Goal: Navigation & Orientation: Find specific page/section

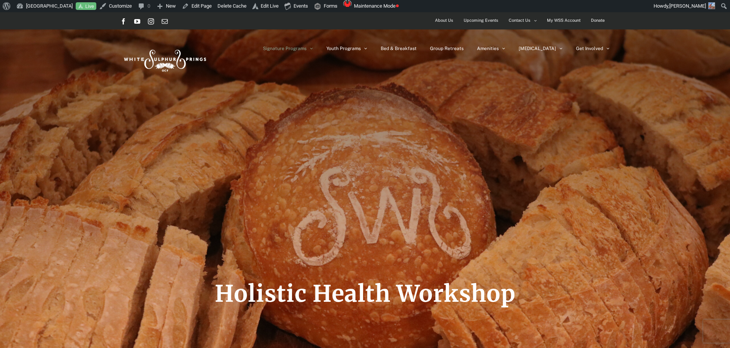
click at [152, 54] on img at bounding box center [164, 59] width 88 height 36
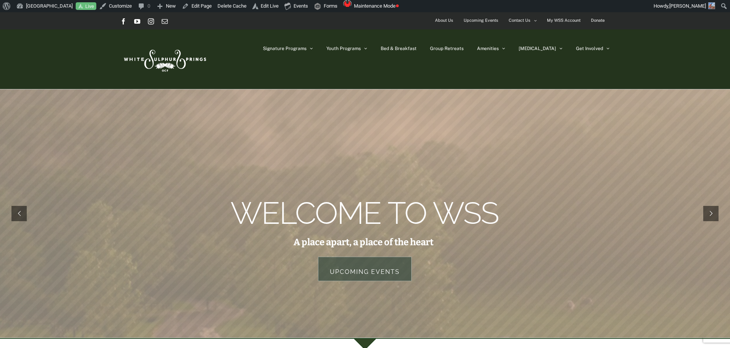
click at [475, 15] on span "Upcoming Events" at bounding box center [481, 20] width 35 height 11
